Goal: Contribute content

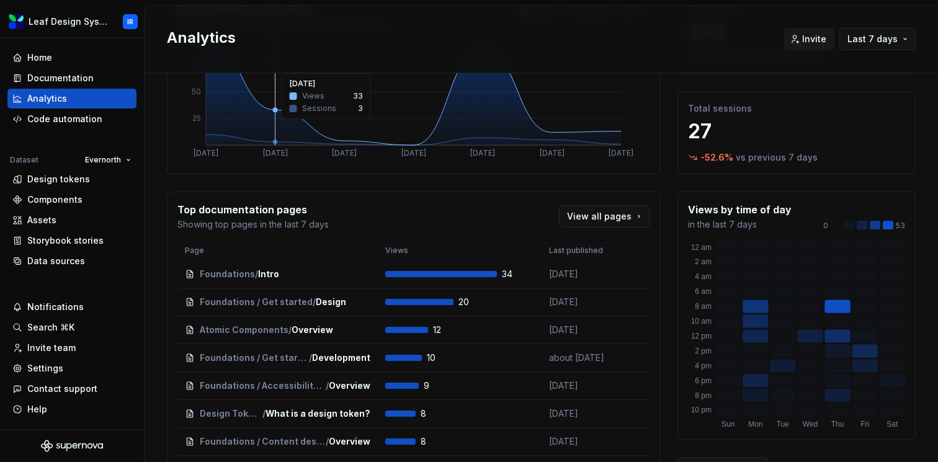
scroll to position [105, 0]
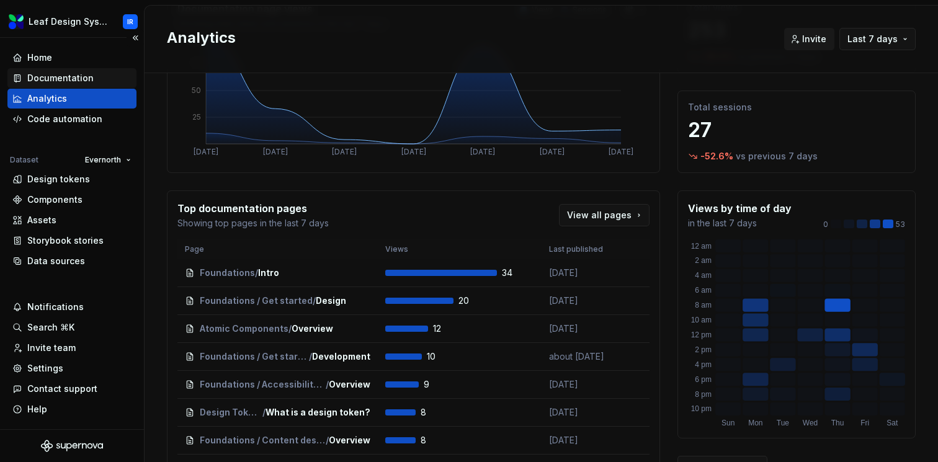
click at [60, 79] on div "Documentation" at bounding box center [60, 78] width 66 height 12
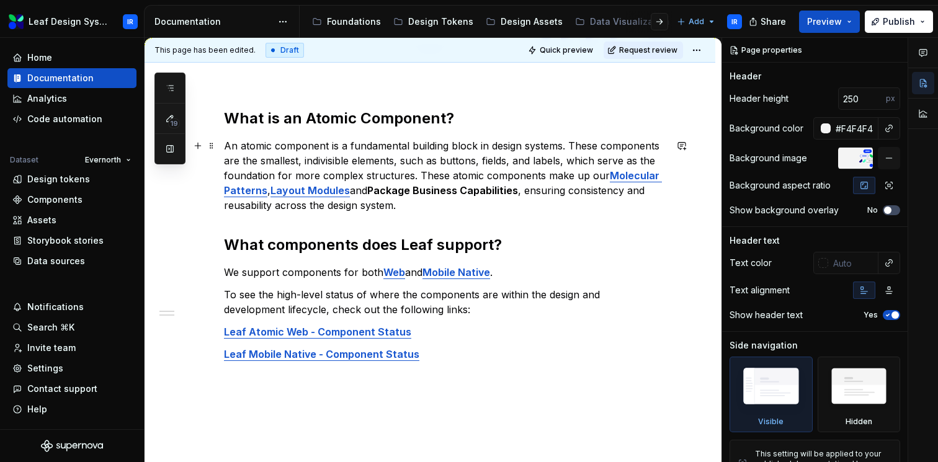
scroll to position [158, 0]
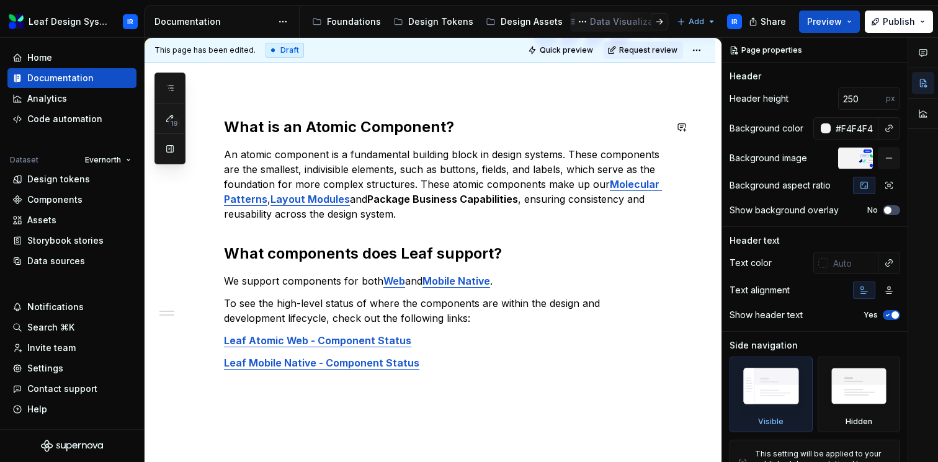
type textarea "*"
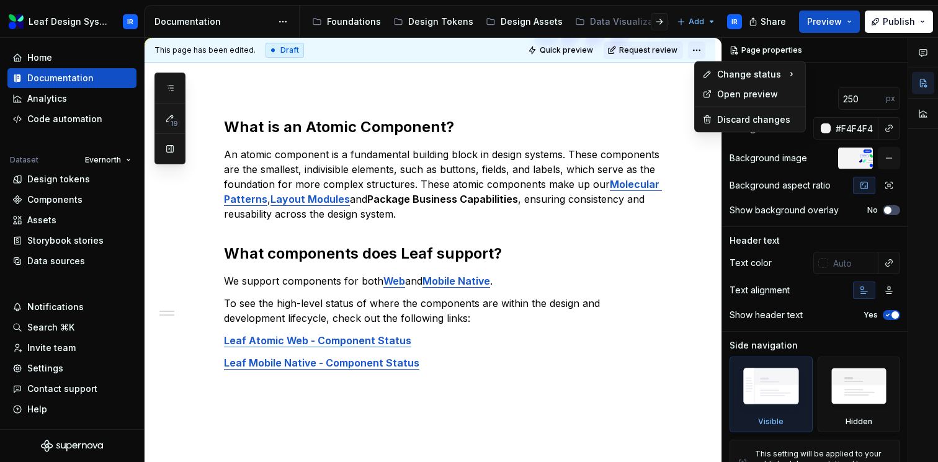
click at [708, 49] on html "Leaf Design System IR Home Documentation Analytics Code automation Dataset Ever…" at bounding box center [469, 231] width 938 height 462
click at [416, 381] on html "Leaf Design System IR Home Documentation Analytics Code automation Dataset Ever…" at bounding box center [469, 231] width 938 height 462
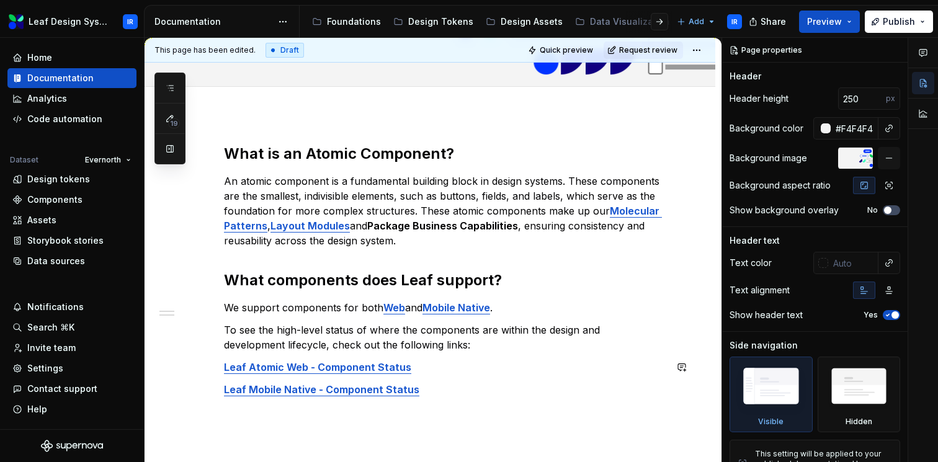
scroll to position [128, 0]
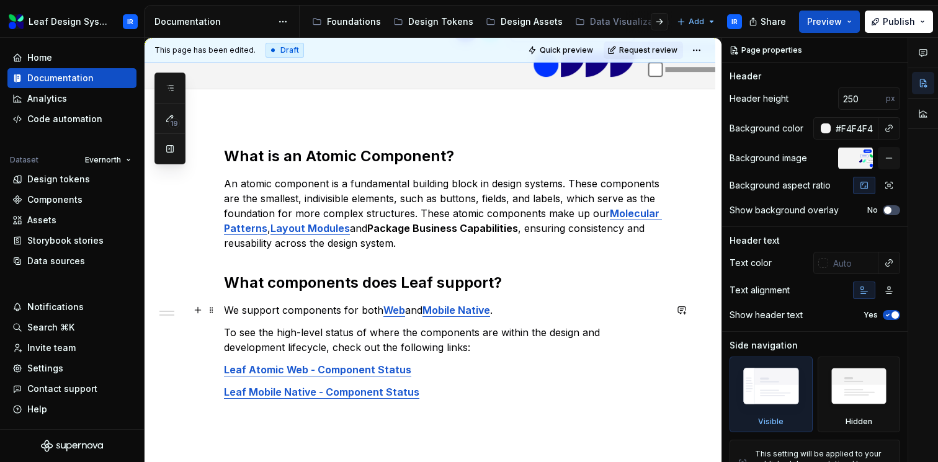
click at [396, 310] on strong "Web" at bounding box center [394, 310] width 22 height 12
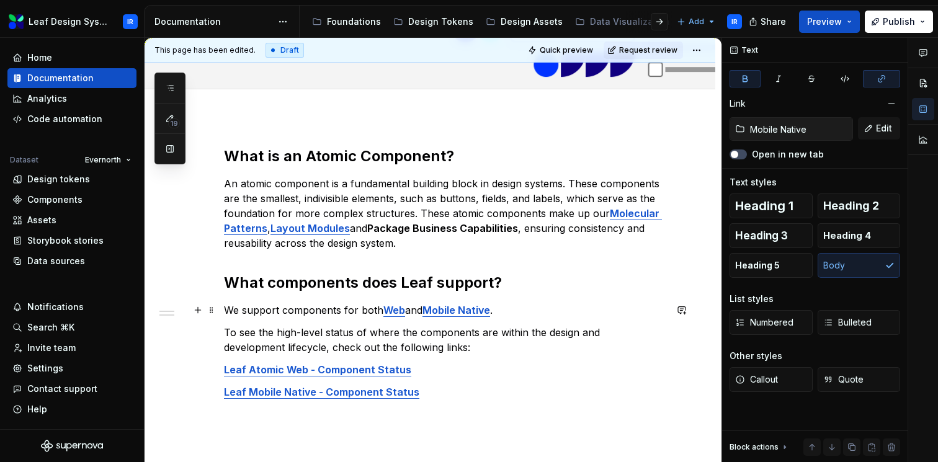
click at [449, 313] on strong "Mobile Native" at bounding box center [456, 310] width 68 height 12
click at [620, 214] on strong "Molecular Patterns" at bounding box center [443, 220] width 438 height 27
click at [336, 229] on strong "Layout Modules" at bounding box center [309, 228] width 79 height 12
click at [399, 312] on strong "Web" at bounding box center [394, 310] width 22 height 12
type input "Mobile Native"
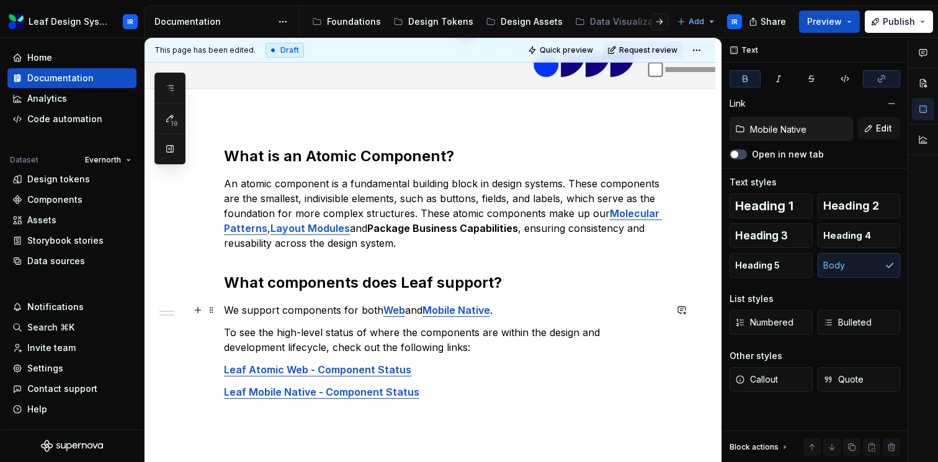
click at [439, 314] on strong "Mobile Native" at bounding box center [456, 310] width 68 height 12
click at [376, 361] on div "What is an Atomic Component? An atomic component is a fundamental building bloc…" at bounding box center [445, 283] width 442 height 275
click at [375, 365] on strong "Leaf Atomic Web - Component Status" at bounding box center [317, 369] width 187 height 12
type input "Mobile Native / Component Status"
click at [363, 394] on strong "Leaf Mobile Native - Component Status" at bounding box center [321, 392] width 195 height 12
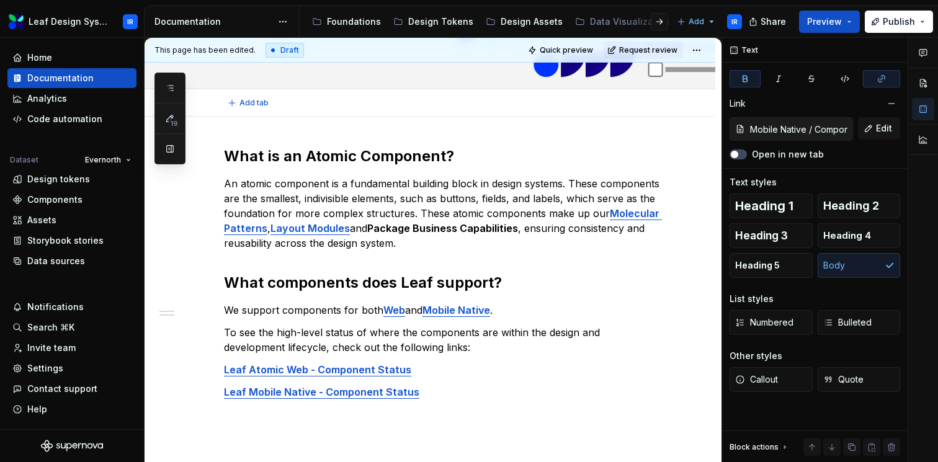
type textarea "*"
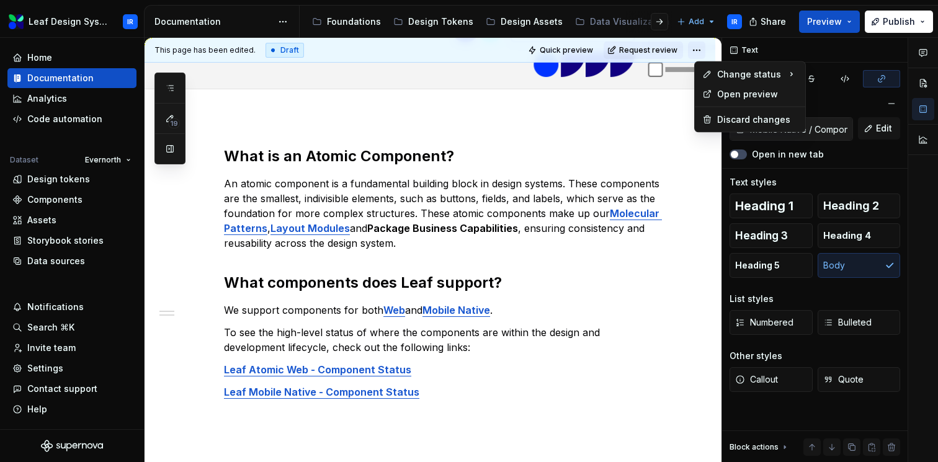
click at [703, 49] on html "Leaf Design System IR Home Documentation Analytics Code automation Dataset Ever…" at bounding box center [469, 231] width 938 height 462
click at [718, 125] on div "Discard changes" at bounding box center [757, 120] width 81 height 12
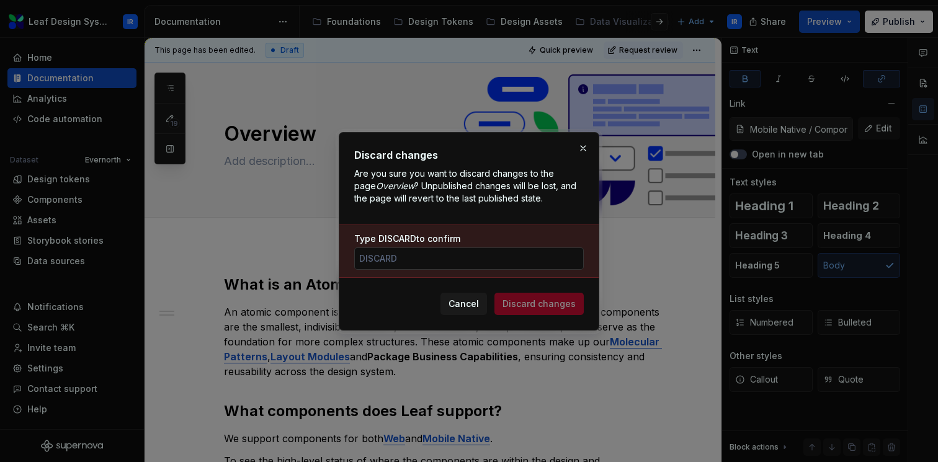
click at [434, 258] on input "Type DISCARD to confirm" at bounding box center [468, 258] width 229 height 22
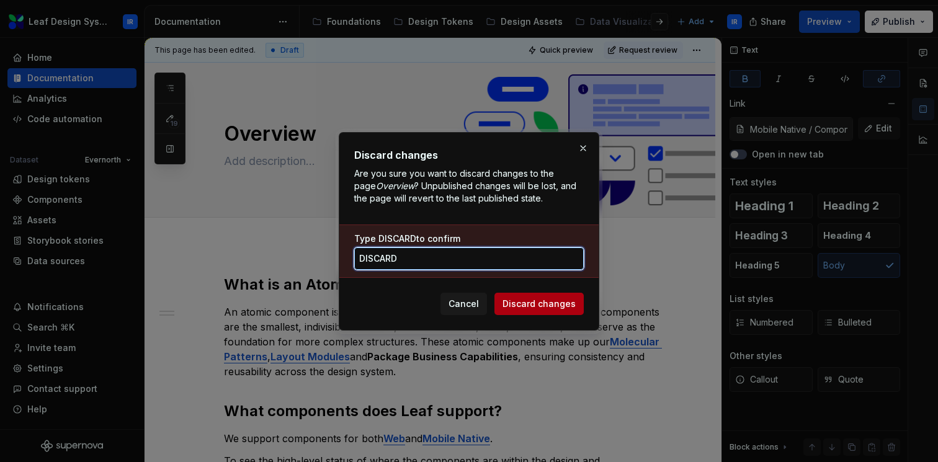
type input "DISCARD"
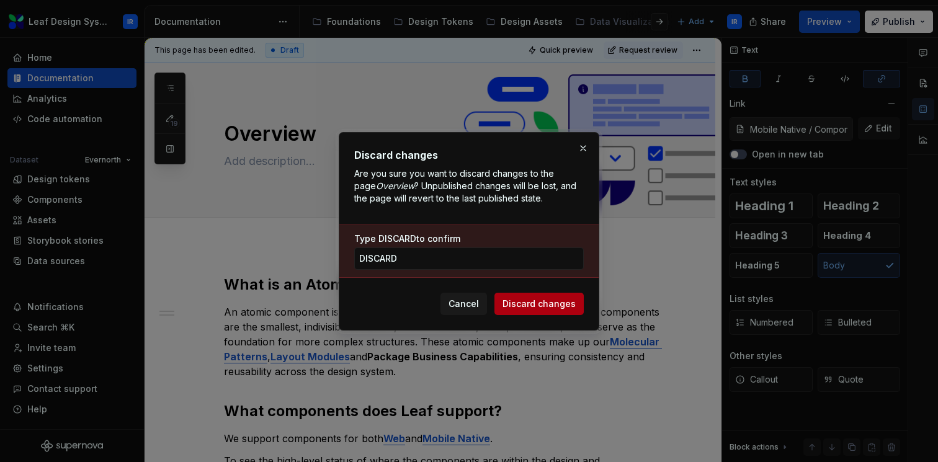
click at [523, 306] on span "Discard changes" at bounding box center [538, 304] width 73 height 12
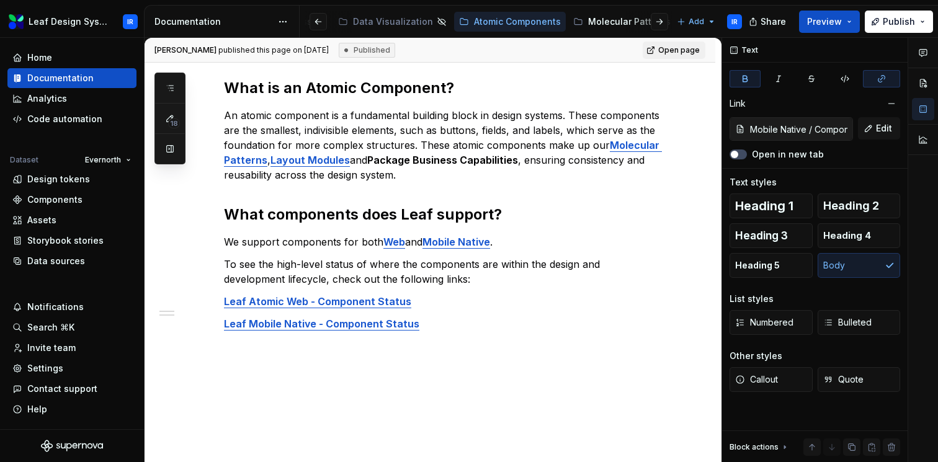
scroll to position [0, 238]
click at [468, 28] on div "Atomic Components" at bounding box center [509, 21] width 102 height 15
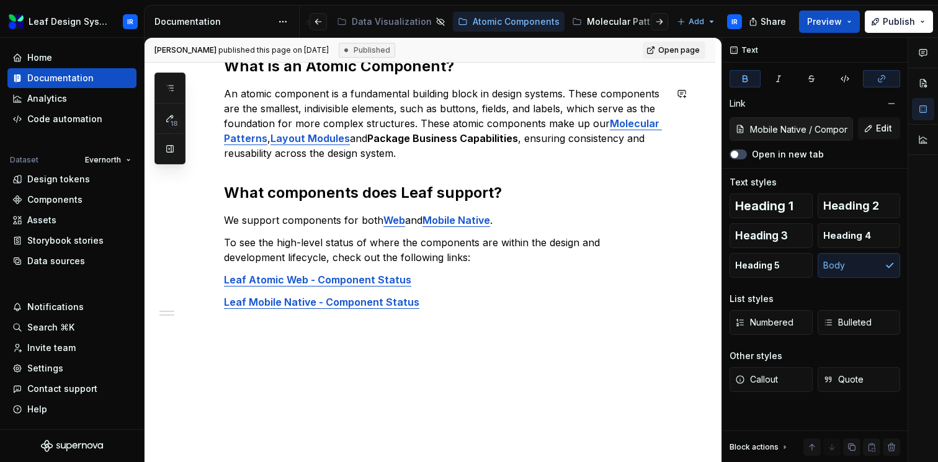
scroll to position [0, 0]
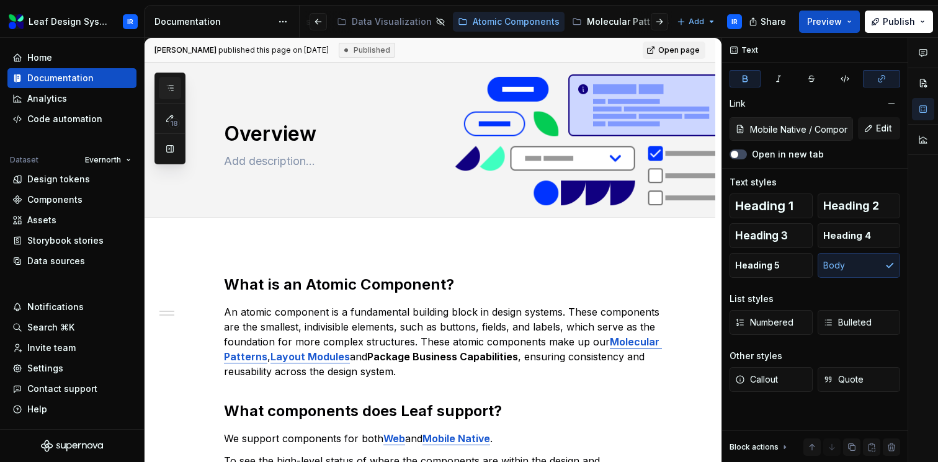
click at [169, 87] on icon "button" at bounding box center [170, 88] width 10 height 10
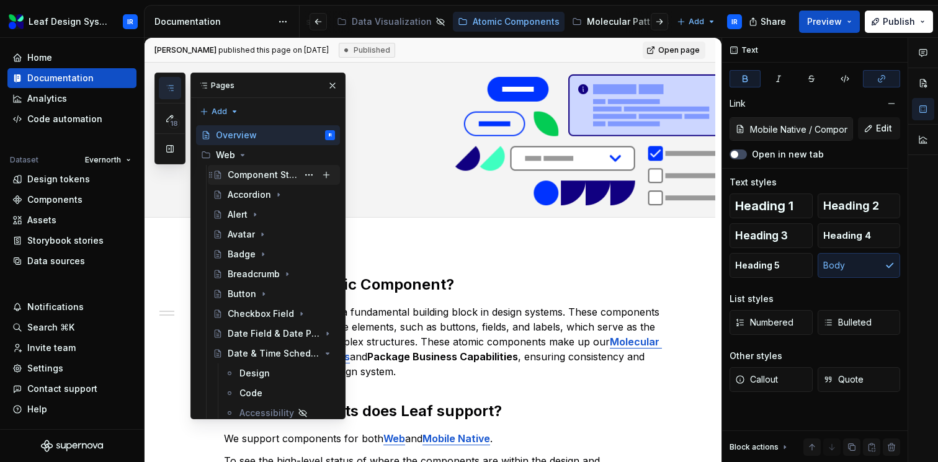
click at [271, 182] on div "Component Status" at bounding box center [281, 174] width 107 height 17
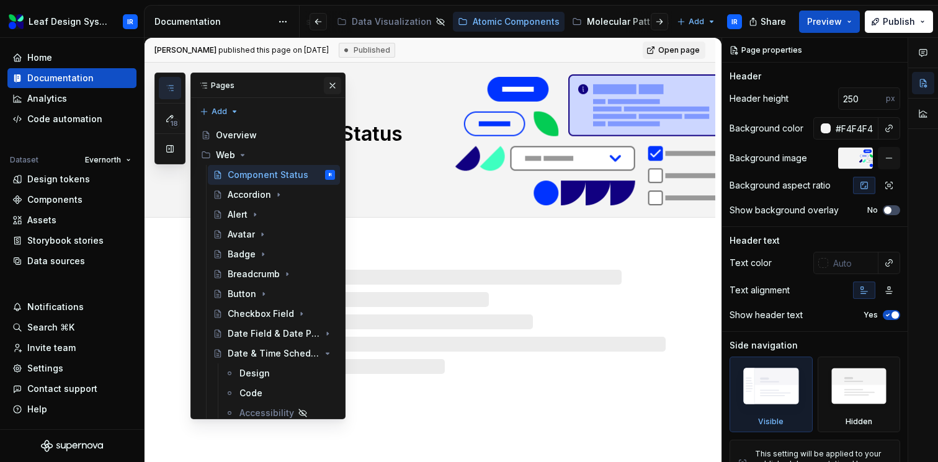
click at [332, 86] on button "button" at bounding box center [332, 85] width 17 height 17
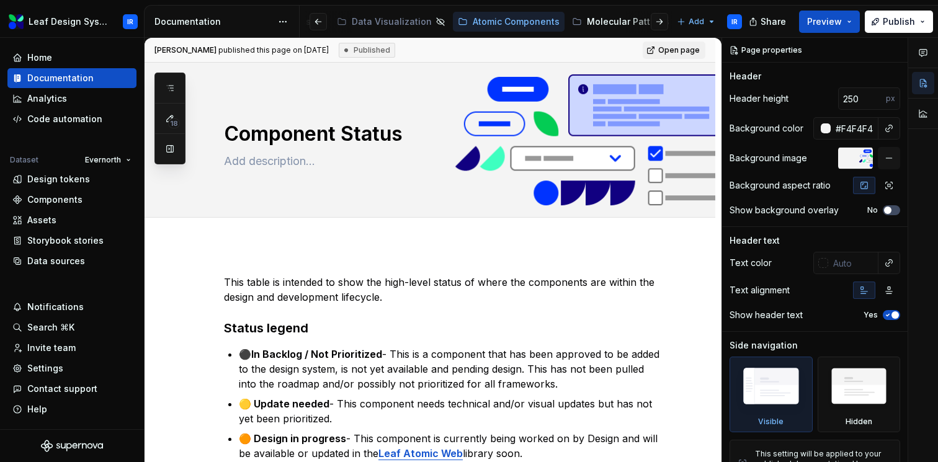
type textarea "*"
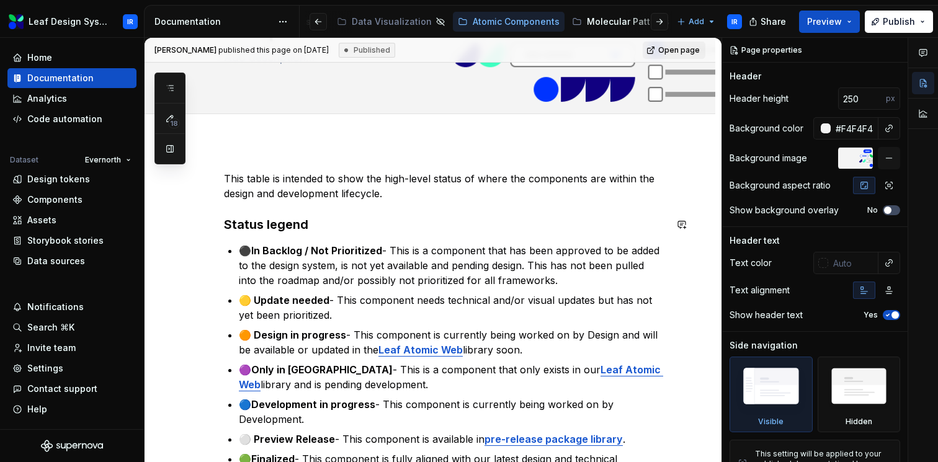
scroll to position [117, 0]
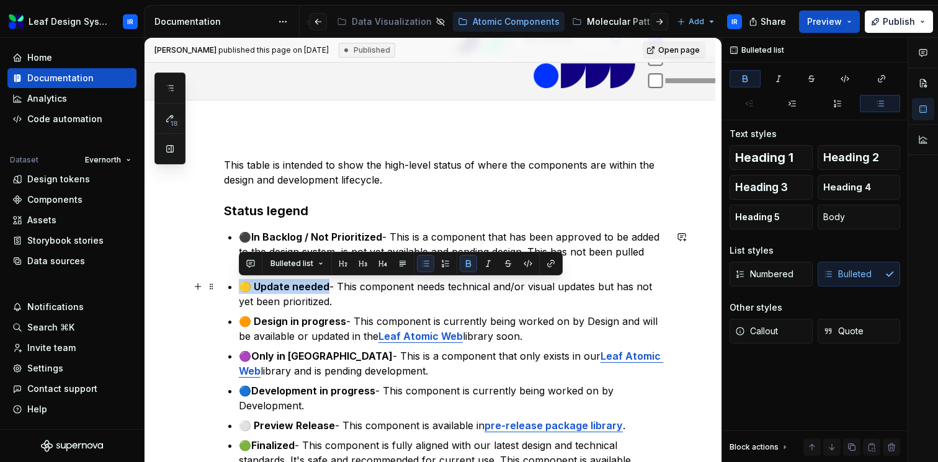
drag, startPoint x: 325, startPoint y: 290, endPoint x: 238, endPoint y: 289, distance: 87.5
copy strong "🟡 Update needed"
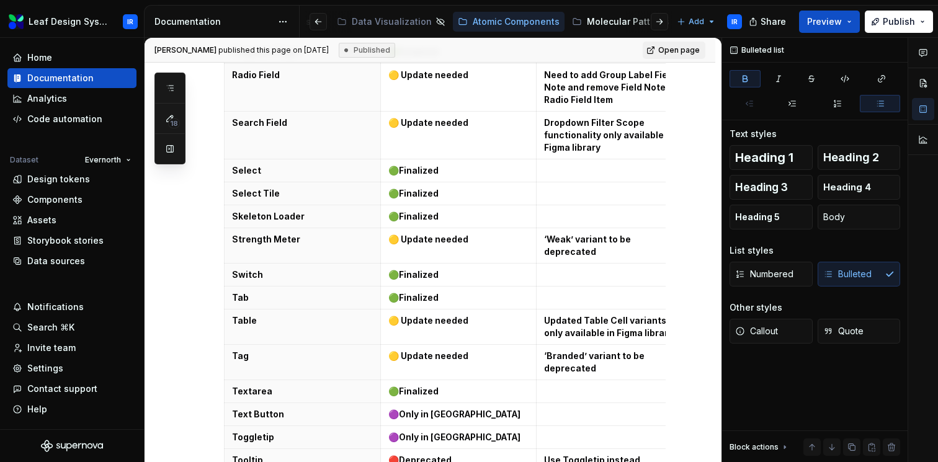
scroll to position [1346, 0]
click at [601, 350] on p "‘Branded’ variant to be deprecated" at bounding box center [614, 362] width 141 height 25
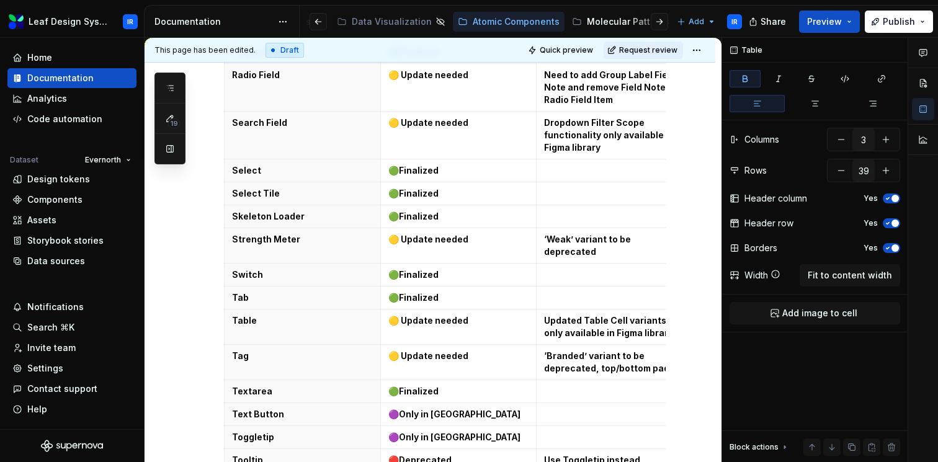
scroll to position [0, 12]
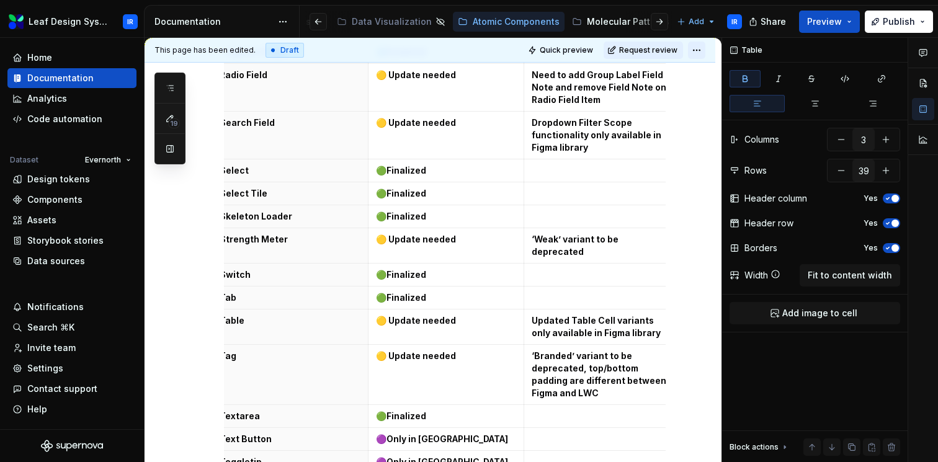
click at [701, 53] on html "Leaf Design System IR Home Documentation Analytics Code automation Dataset Ever…" at bounding box center [469, 231] width 938 height 462
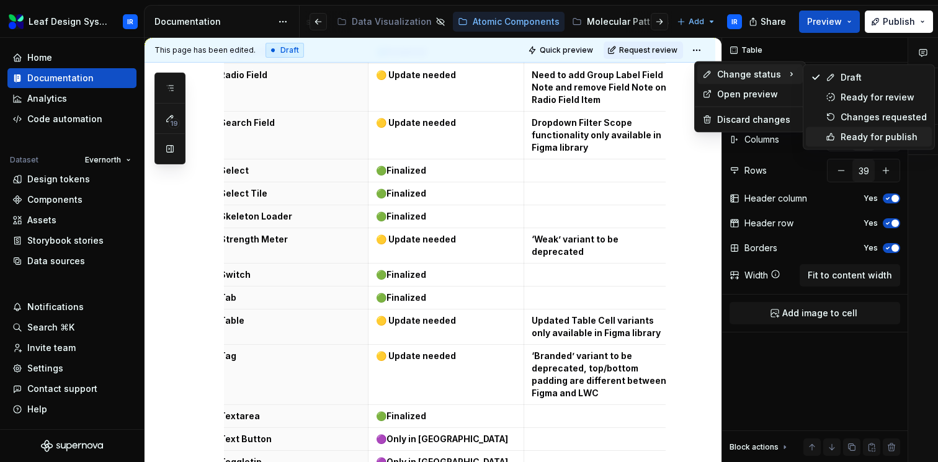
click at [832, 134] on icon at bounding box center [830, 136] width 7 height 7
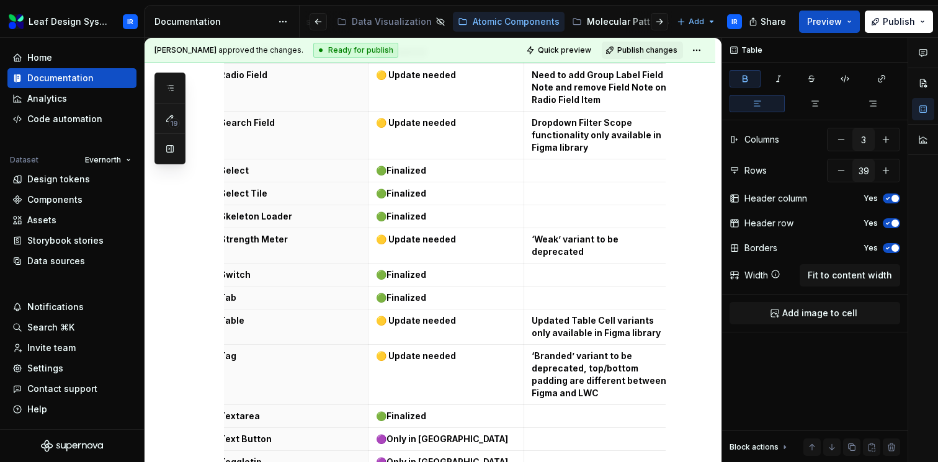
scroll to position [1146, 0]
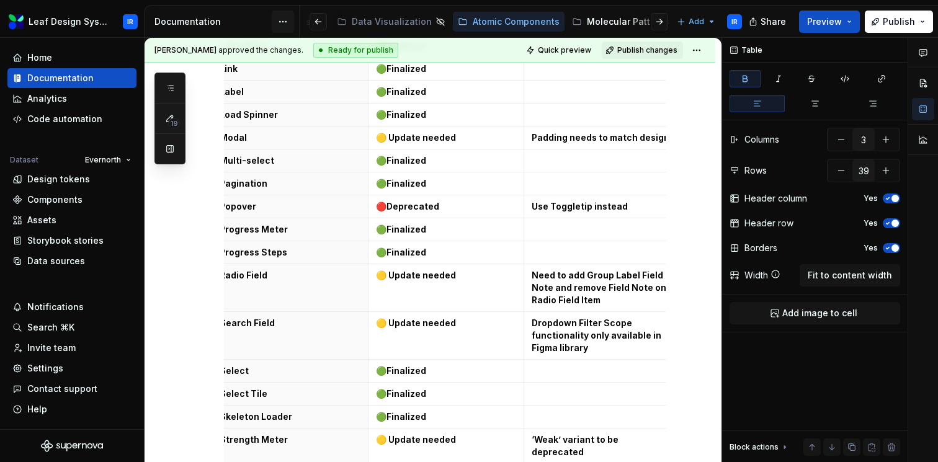
click at [279, 22] on html "Leaf Design System IR Home Documentation Analytics Code automation Dataset Ever…" at bounding box center [469, 231] width 938 height 462
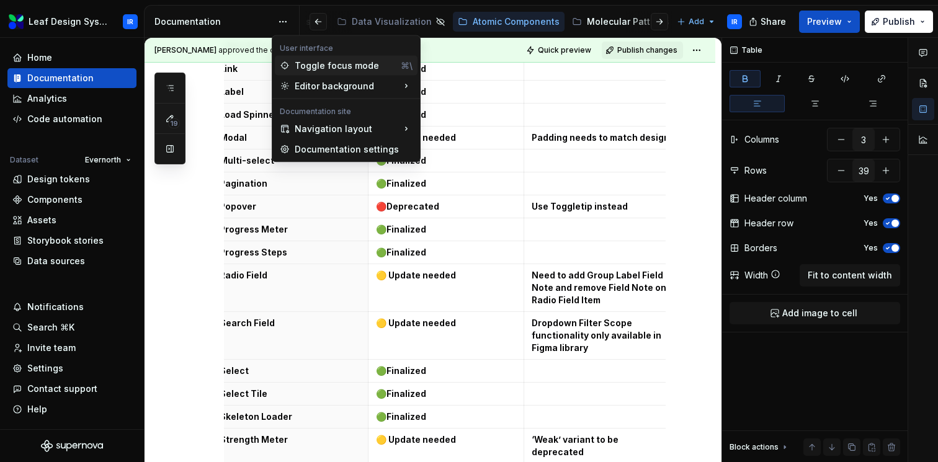
click at [295, 66] on div "Toggle focus mode" at bounding box center [345, 66] width 101 height 12
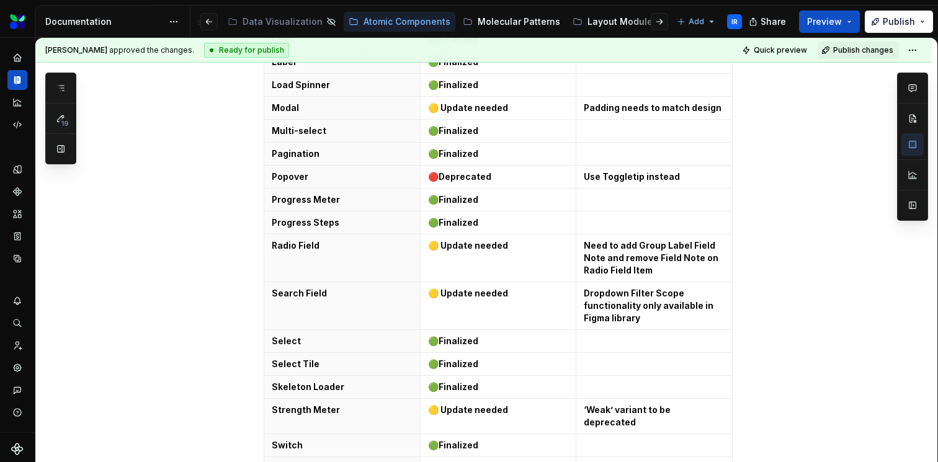
scroll to position [0, 0]
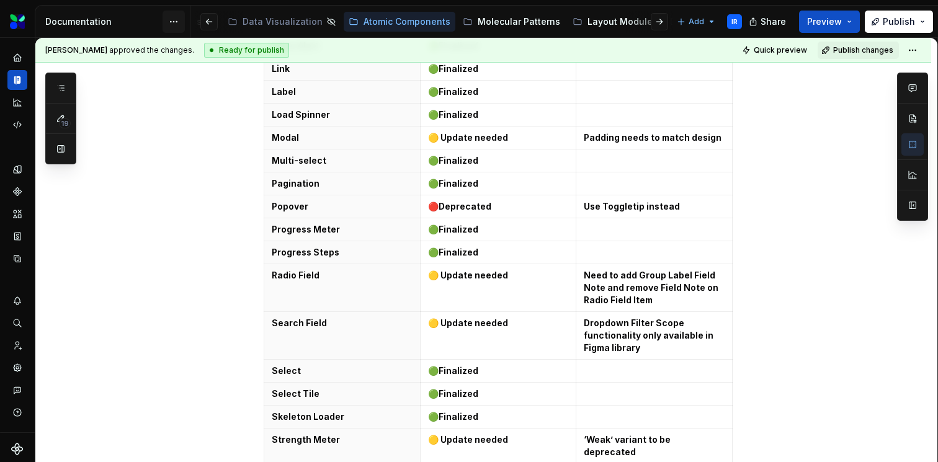
click at [177, 21] on html "Leaf Design System IR Dataset Evernorth Documentation Accessibility guide for t…" at bounding box center [469, 231] width 938 height 462
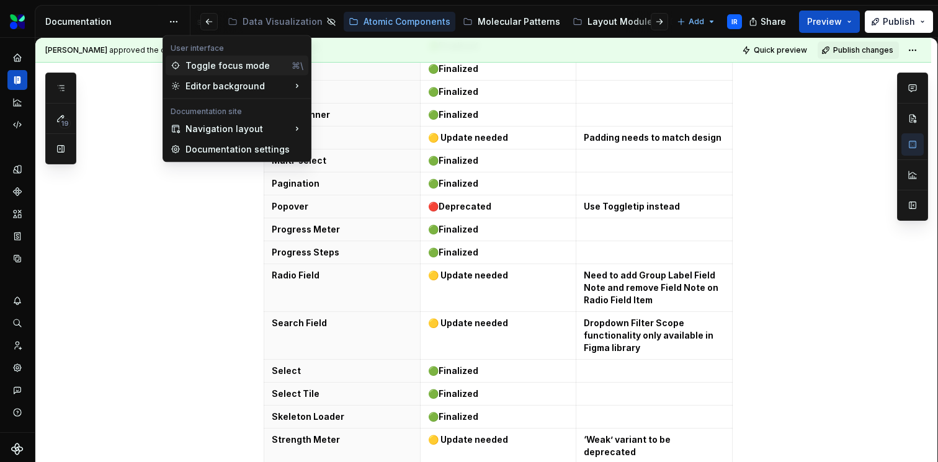
click at [199, 67] on div "Toggle focus mode" at bounding box center [235, 66] width 101 height 12
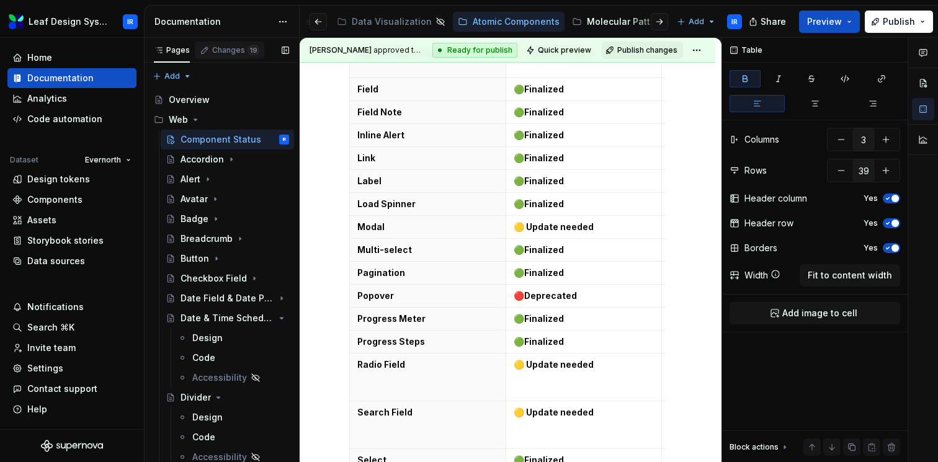
click at [218, 45] on div "Changes 19" at bounding box center [235, 50] width 47 height 10
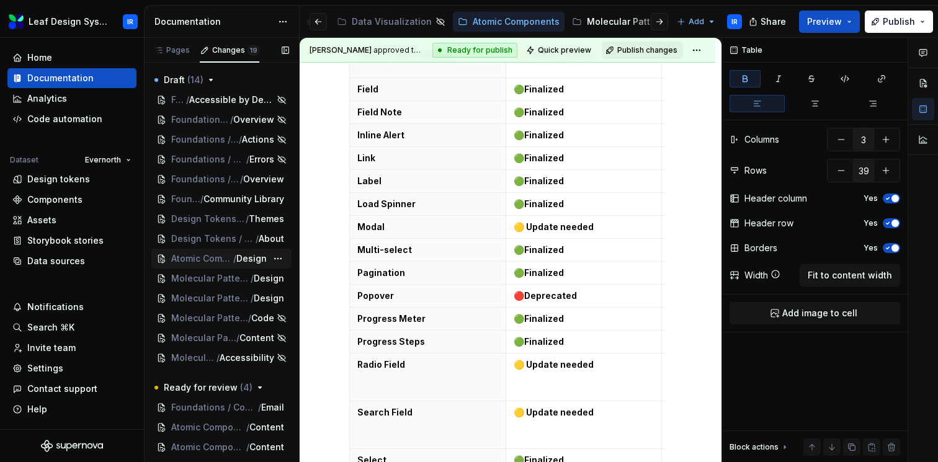
scroll to position [66, 0]
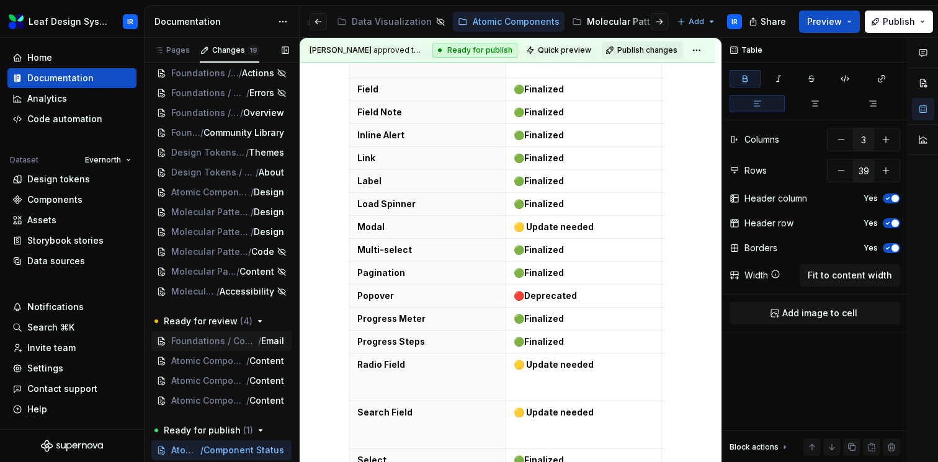
type textarea "*"
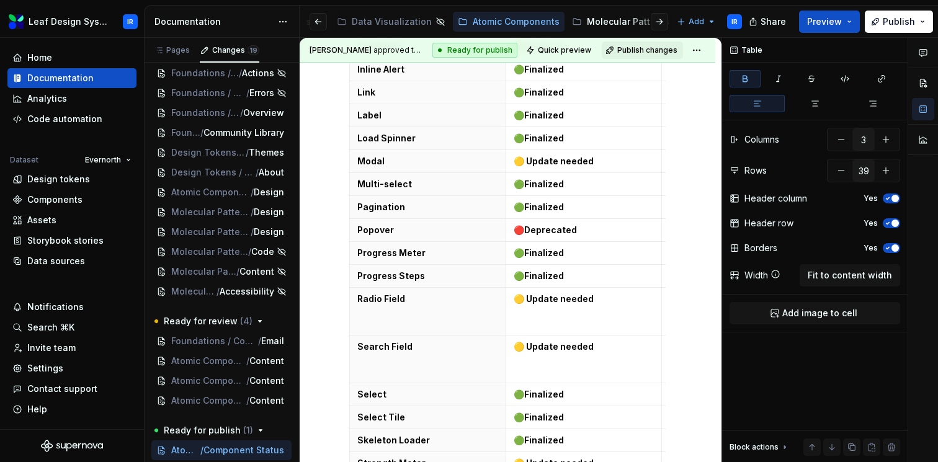
scroll to position [1198, 0]
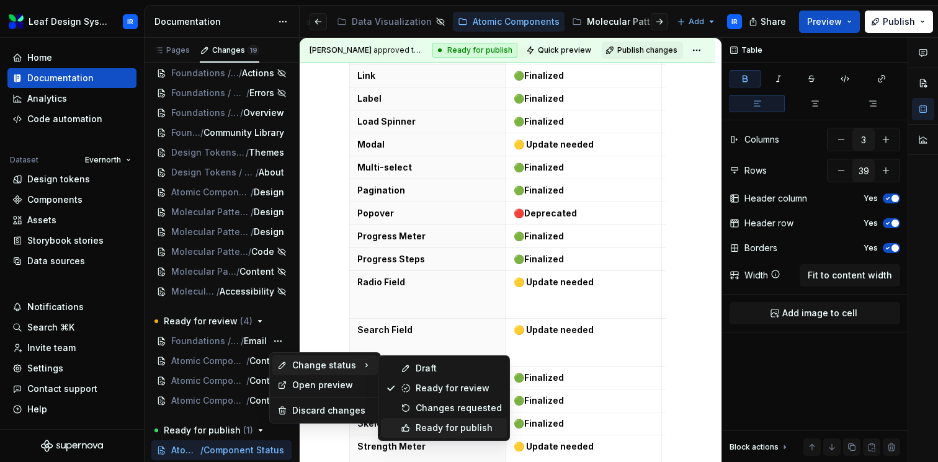
click at [405, 427] on icon at bounding box center [406, 428] width 10 height 10
click at [409, 426] on icon at bounding box center [406, 428] width 10 height 10
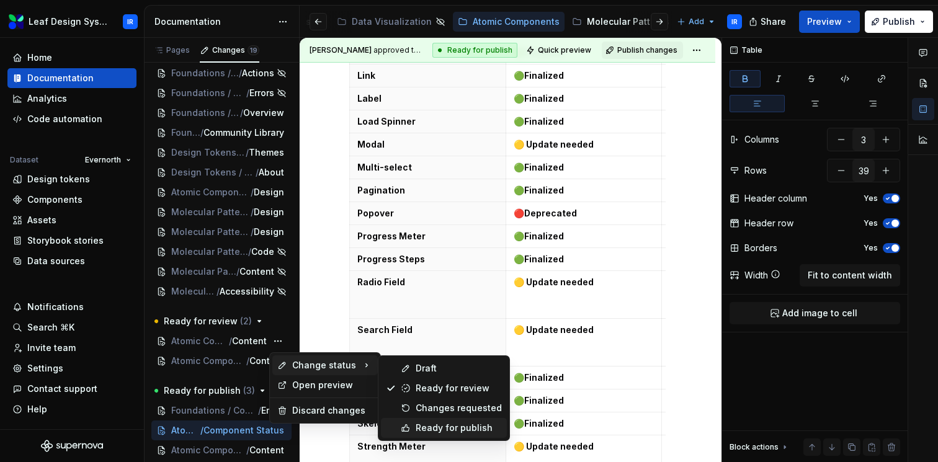
click at [413, 427] on div "Ready for publish" at bounding box center [444, 428] width 126 height 20
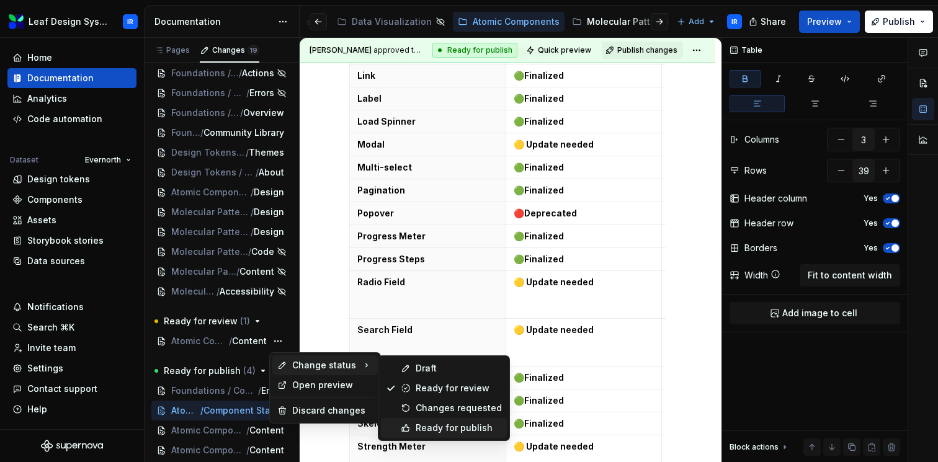
click at [429, 425] on div "Ready for publish" at bounding box center [459, 428] width 86 height 12
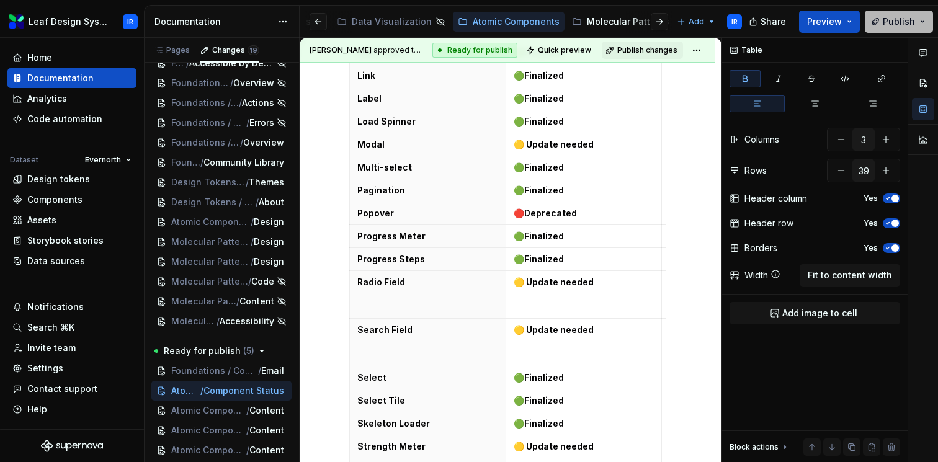
click at [924, 20] on button "Publish" at bounding box center [899, 22] width 68 height 22
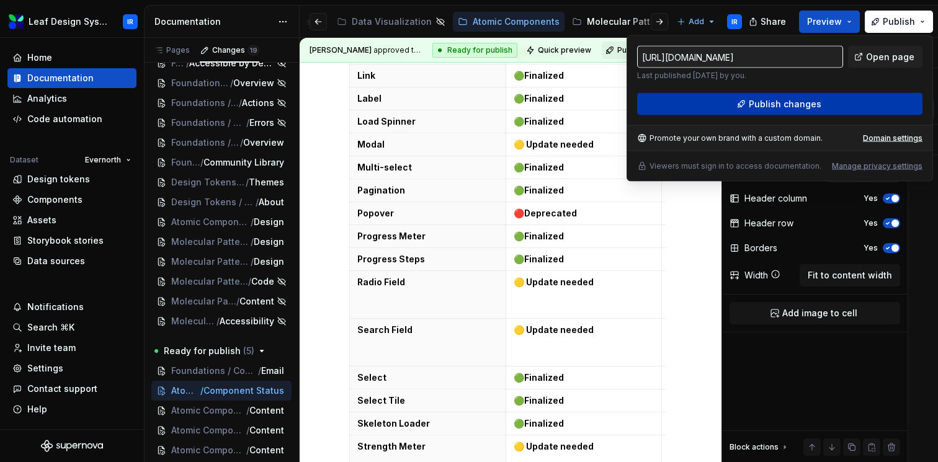
click at [737, 103] on button "Publish changes" at bounding box center [779, 104] width 285 height 22
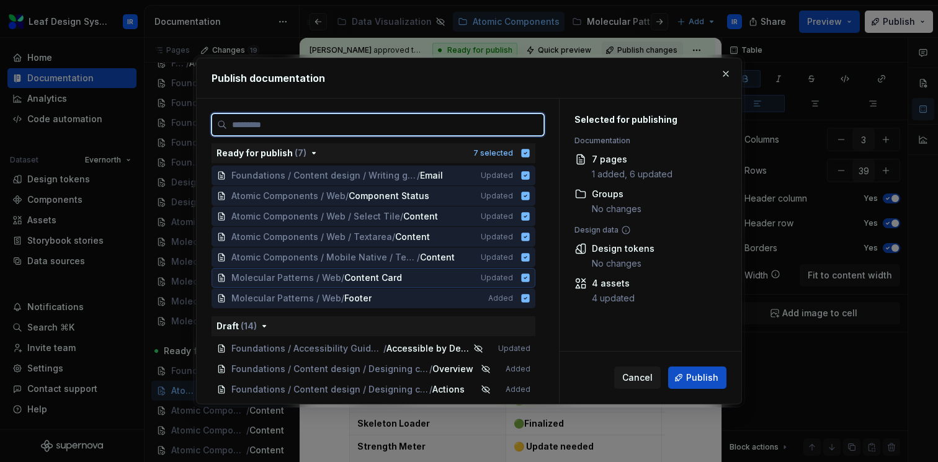
click at [530, 280] on icon at bounding box center [526, 278] width 8 height 8
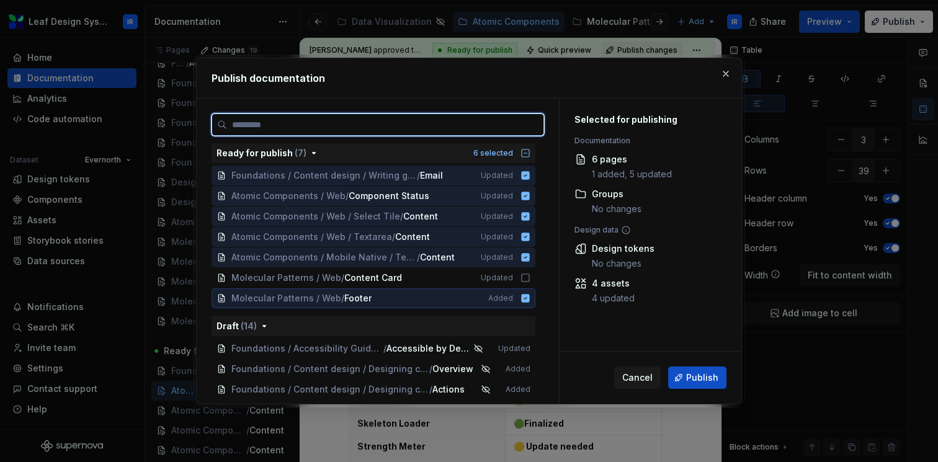
click at [530, 303] on icon at bounding box center [525, 298] width 10 height 10
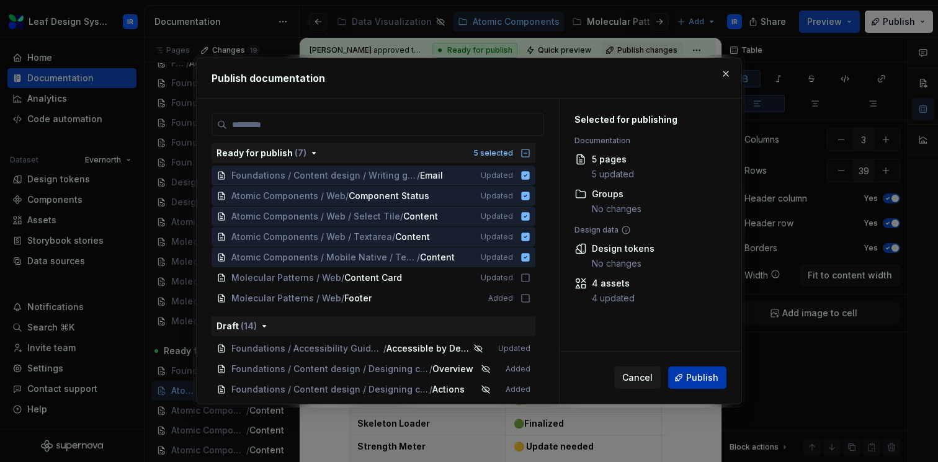
click at [713, 379] on span "Publish" at bounding box center [702, 378] width 32 height 12
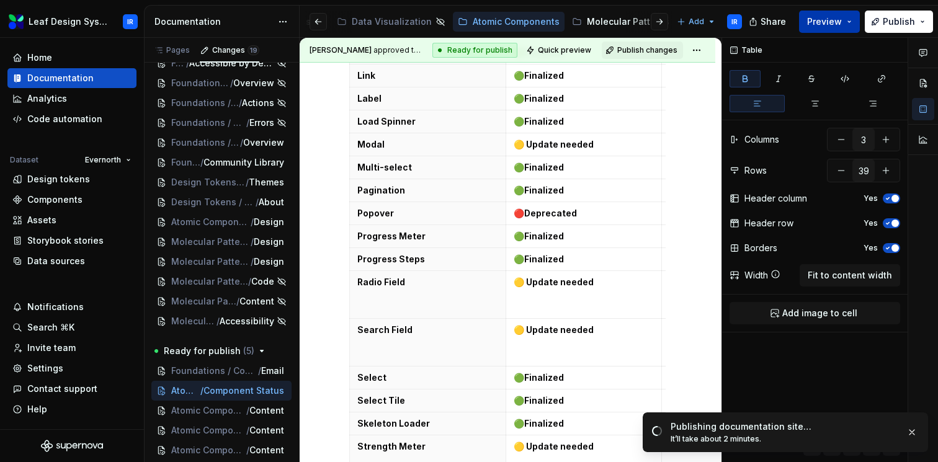
click at [851, 24] on button "Preview" at bounding box center [829, 22] width 61 height 22
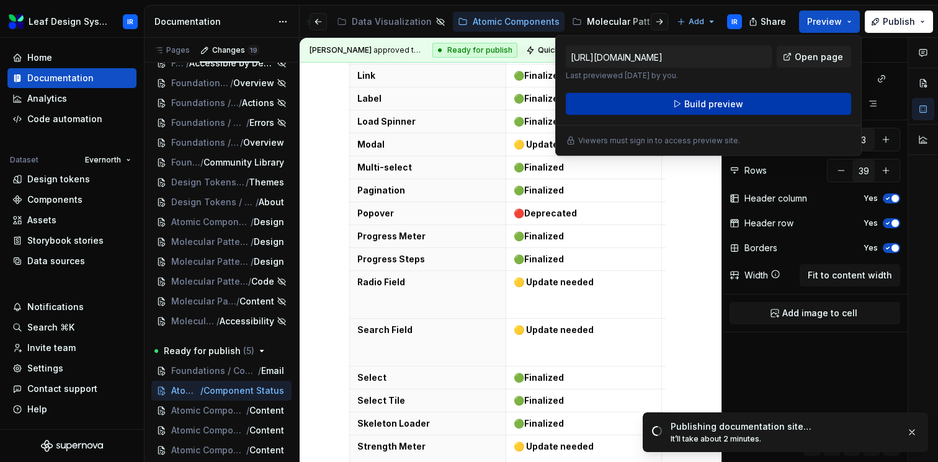
click at [750, 104] on button "Build preview" at bounding box center [708, 104] width 285 height 22
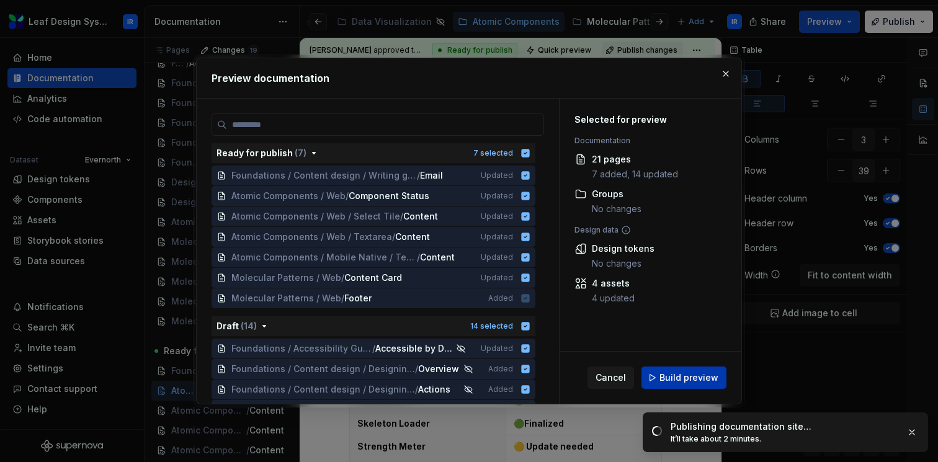
click at [682, 372] on span "Build preview" at bounding box center [688, 378] width 59 height 12
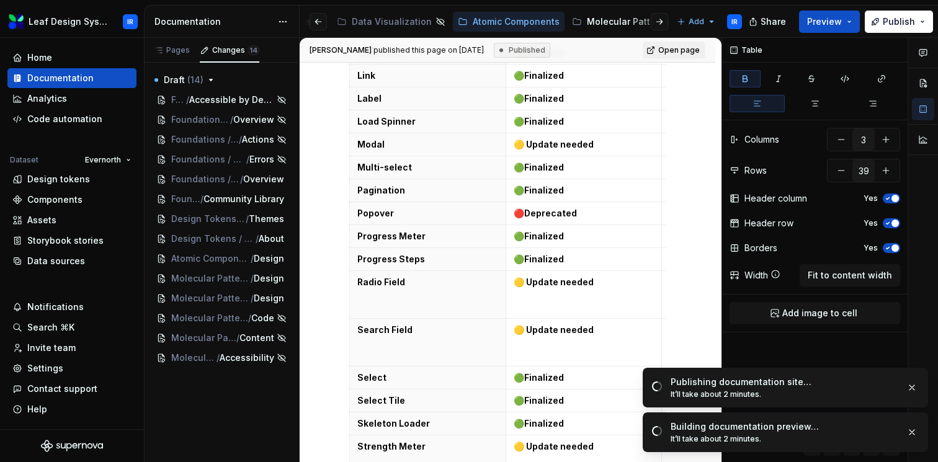
scroll to position [0, 0]
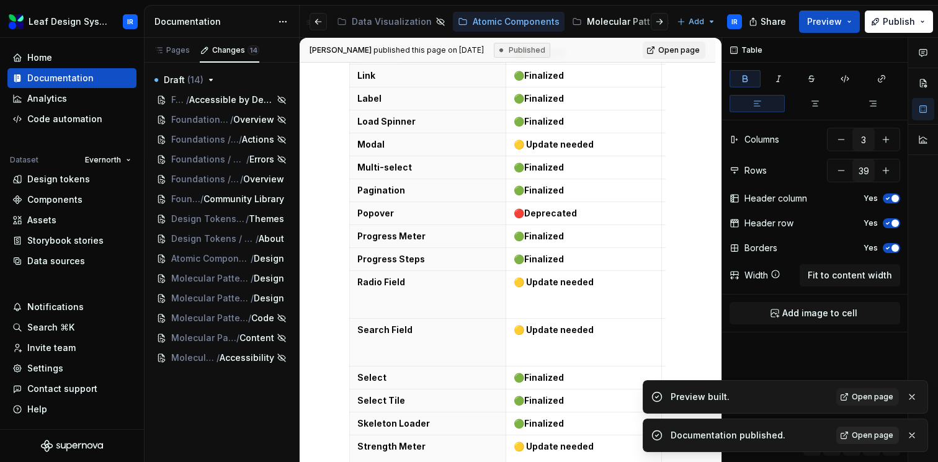
click at [872, 435] on span "Open page" at bounding box center [873, 435] width 42 height 10
click at [865, 398] on span "Open page" at bounding box center [873, 397] width 42 height 10
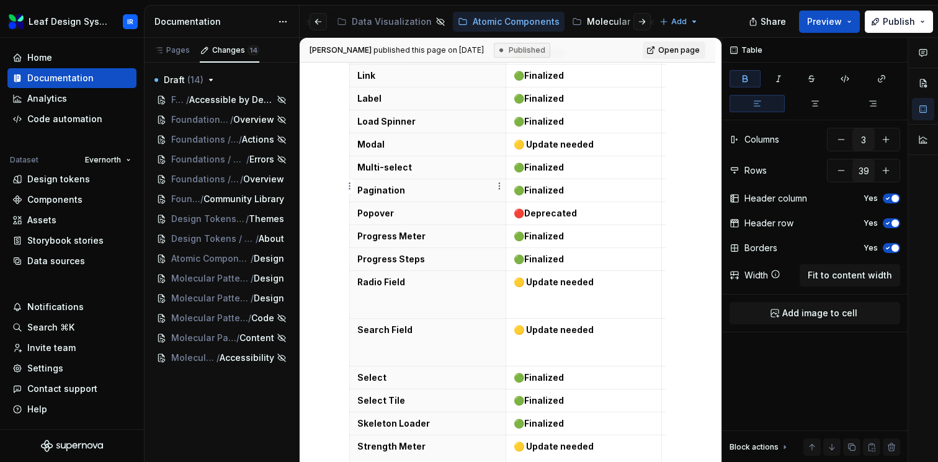
type textarea "*"
